Goal: Information Seeking & Learning: Learn about a topic

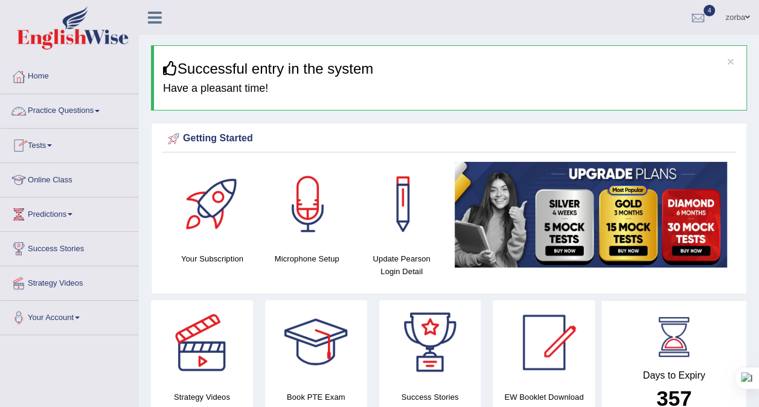
drag, startPoint x: 86, startPoint y: 116, endPoint x: 94, endPoint y: 118, distance: 8.2
click at [86, 116] on link "Practice Questions" at bounding box center [70, 109] width 138 height 30
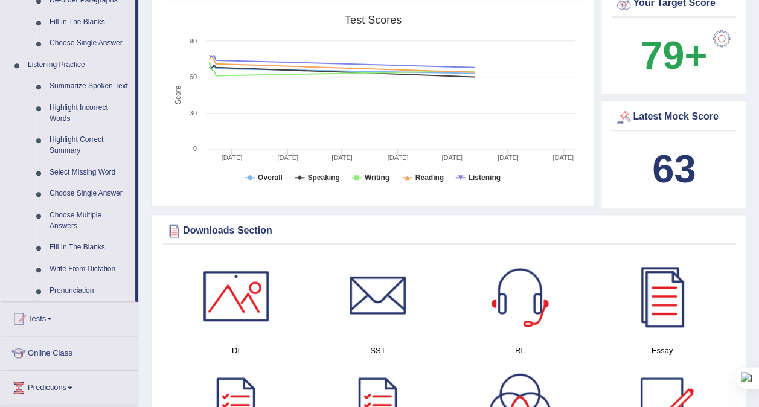
scroll to position [543, 0]
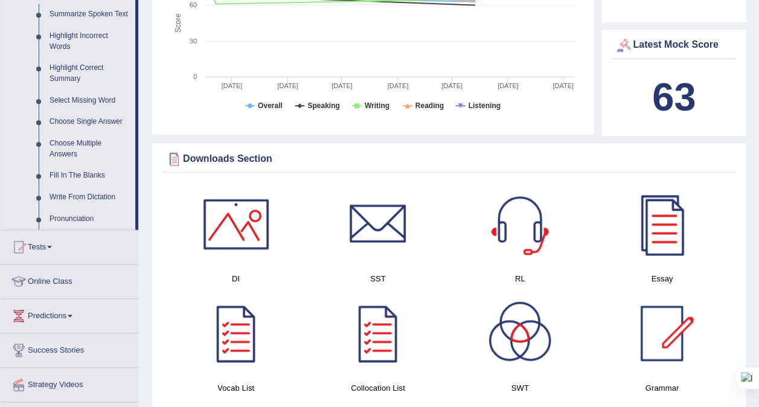
click at [109, 200] on link "Write From Dictation" at bounding box center [89, 198] width 91 height 22
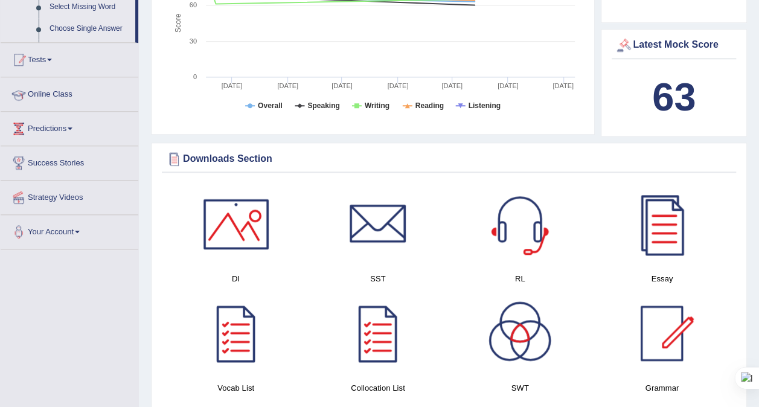
scroll to position [376, 0]
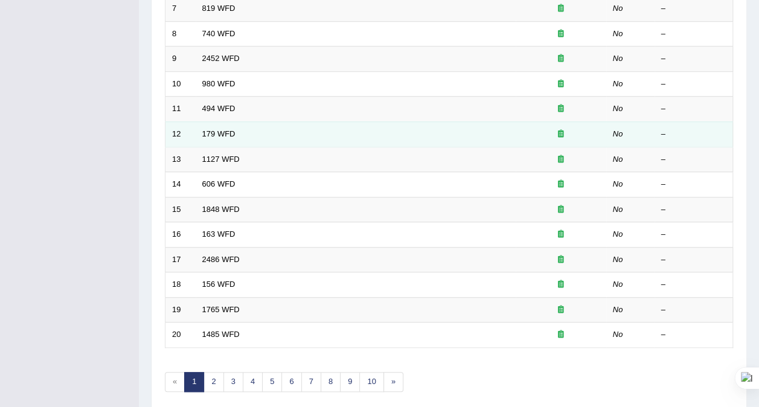
scroll to position [362, 0]
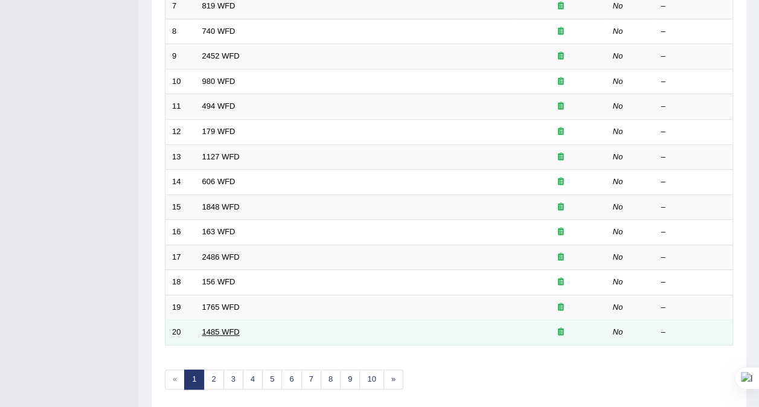
click at [226, 327] on link "1485 WFD" at bounding box center [220, 331] width 37 height 9
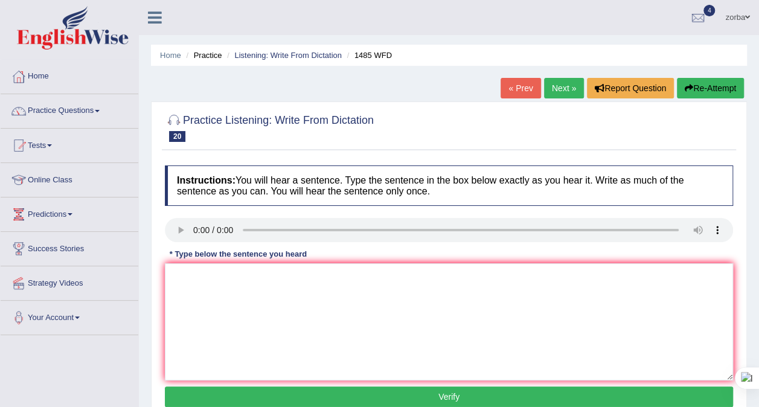
click at [558, 92] on link "Next »" at bounding box center [564, 88] width 40 height 21
click at [563, 78] on link "Next »" at bounding box center [564, 88] width 40 height 21
click at [564, 78] on link "Next »" at bounding box center [564, 88] width 40 height 21
